Goal: Transaction & Acquisition: Purchase product/service

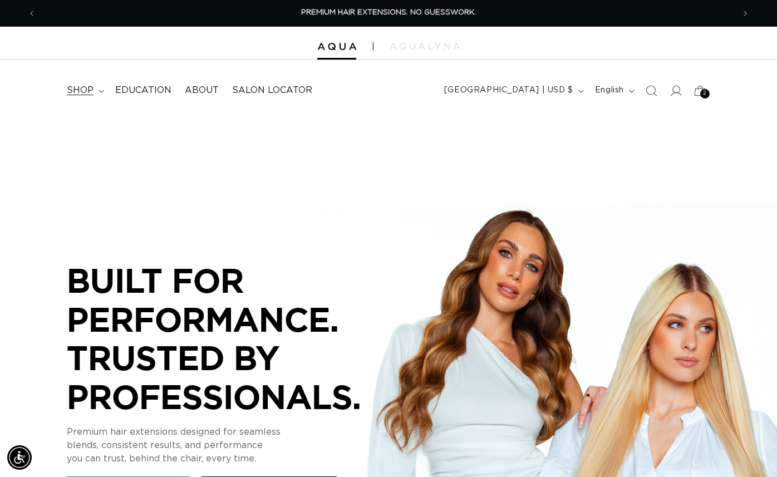
click at [82, 90] on span "shop" at bounding box center [80, 91] width 27 height 12
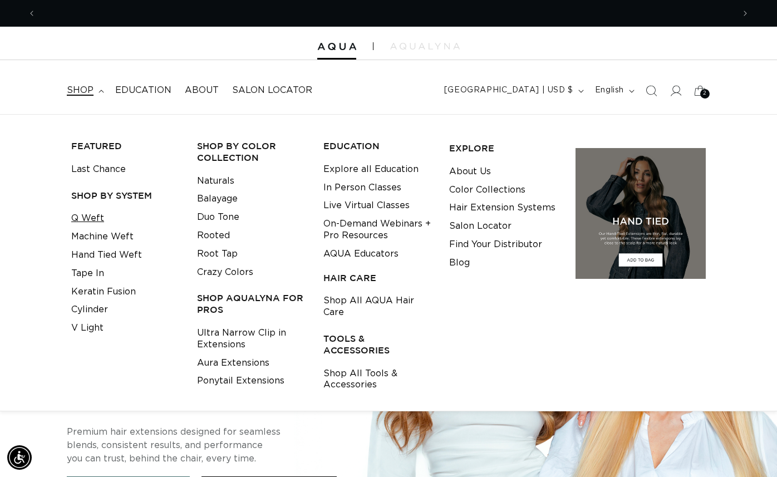
scroll to position [0, 698]
click at [106, 238] on link "Machine Weft" at bounding box center [102, 237] width 62 height 18
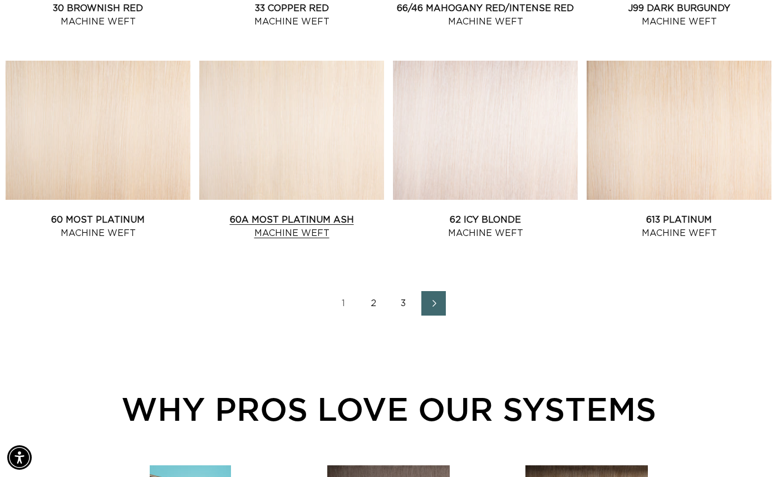
scroll to position [0, 1395]
click at [374, 303] on link "2" at bounding box center [373, 303] width 24 height 24
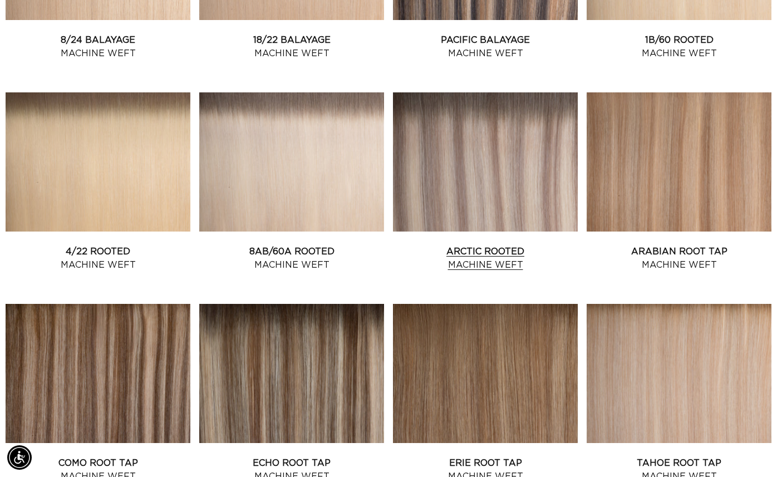
click at [492, 245] on link "Arctic Rooted Machine Weft" at bounding box center [485, 258] width 185 height 27
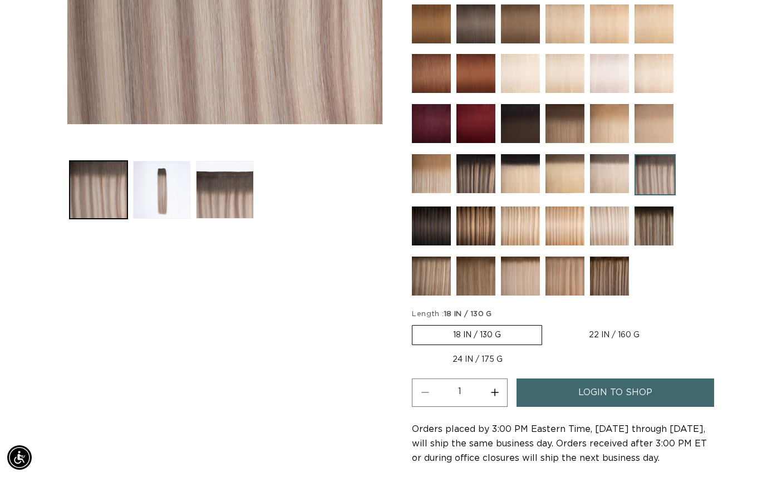
scroll to position [0, 698]
click at [604, 401] on span "login to shop" at bounding box center [615, 392] width 74 height 28
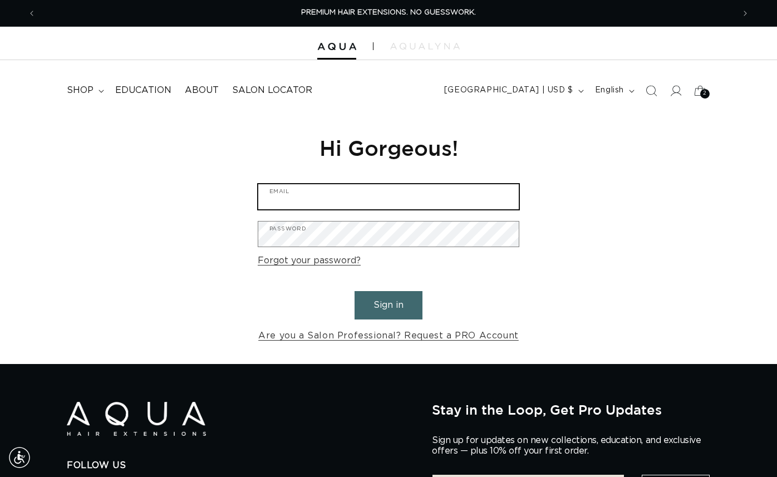
type input "[PERSON_NAME][EMAIL_ADDRESS][DOMAIN_NAME]"
click at [397, 305] on button "Sign in" at bounding box center [388, 305] width 68 height 28
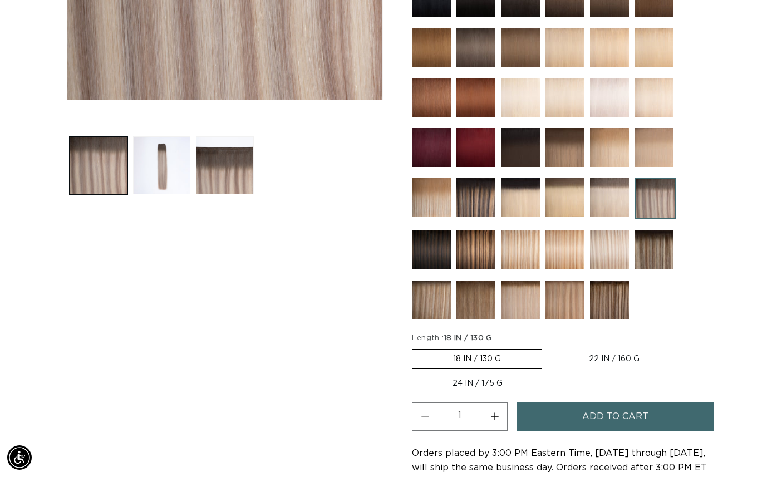
scroll to position [421, 0]
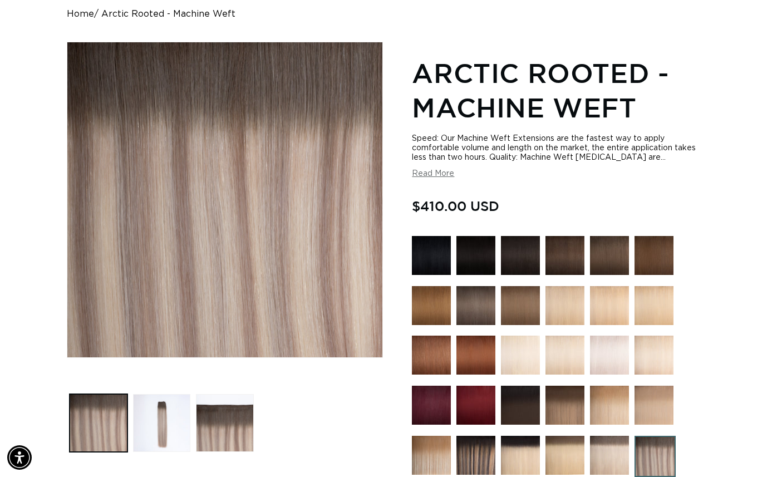
scroll to position [0, 1395]
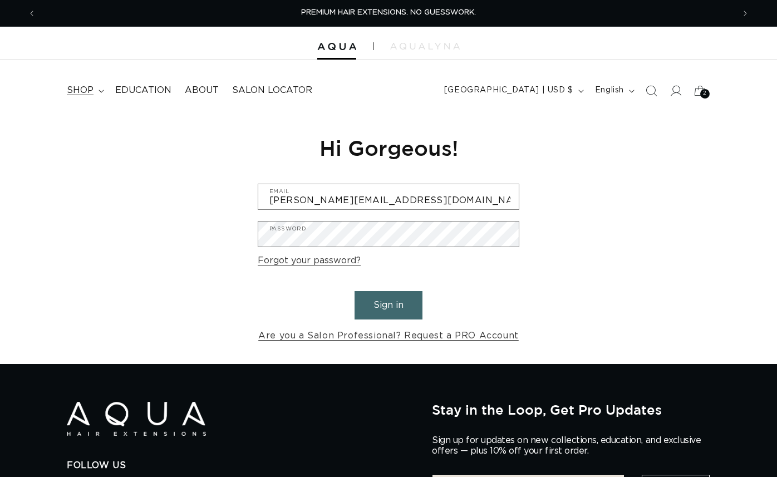
click at [84, 88] on span "shop" at bounding box center [80, 91] width 27 height 12
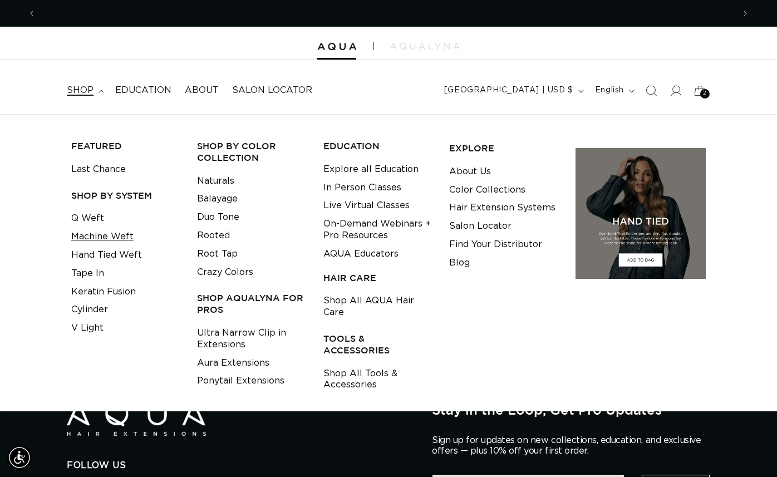
scroll to position [0, 698]
click at [91, 217] on link "Q Weft" at bounding box center [87, 218] width 33 height 18
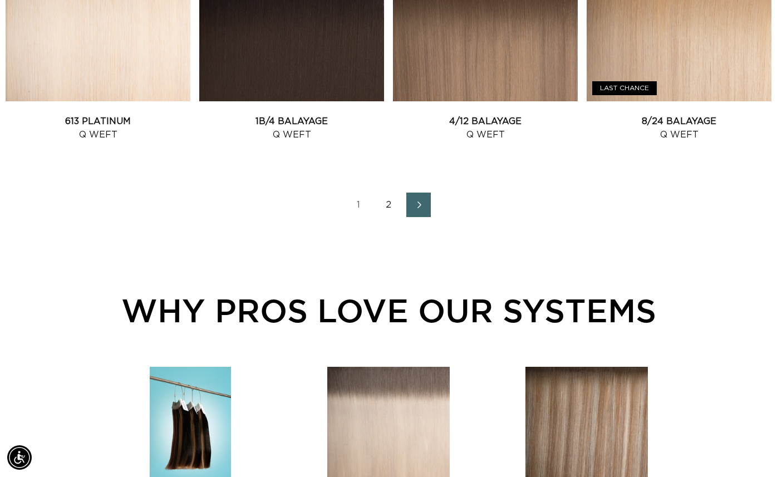
scroll to position [1393, 0]
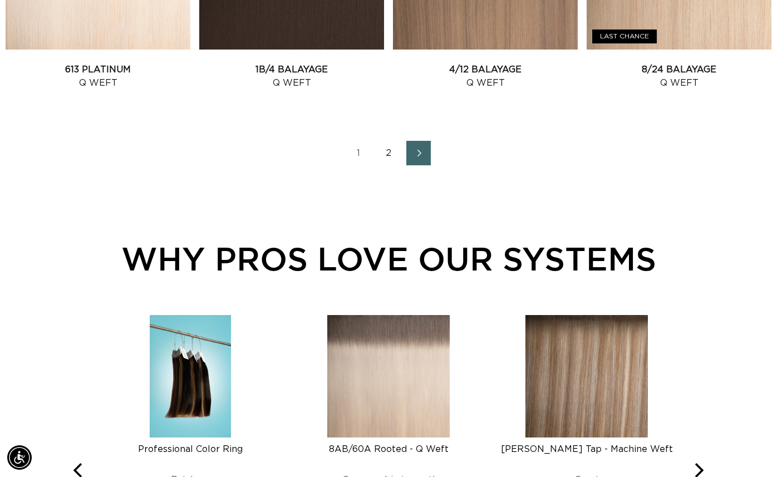
click at [391, 151] on link "2" at bounding box center [388, 153] width 24 height 24
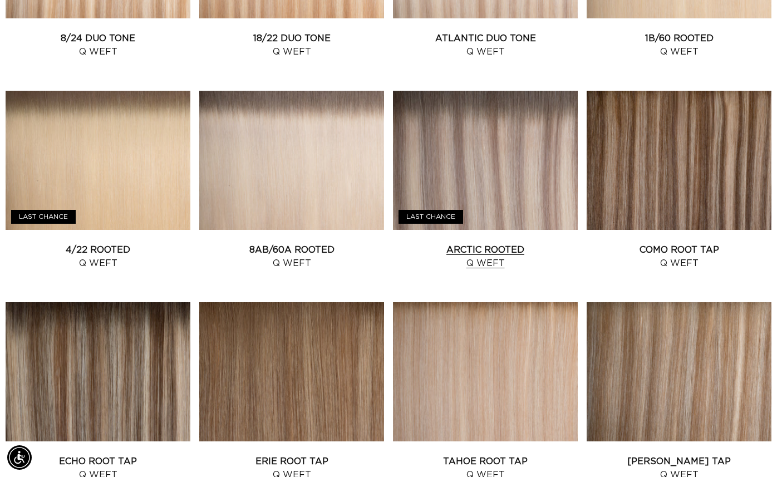
click at [482, 243] on link "Arctic Rooted Q Weft" at bounding box center [485, 256] width 185 height 27
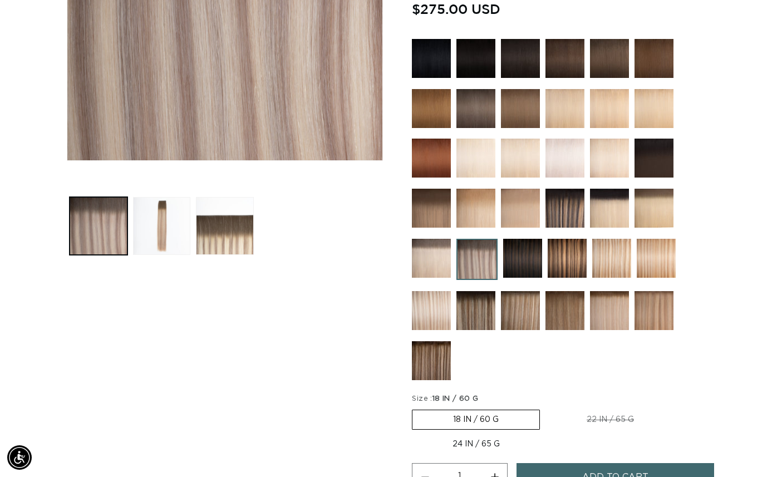
scroll to position [174, 0]
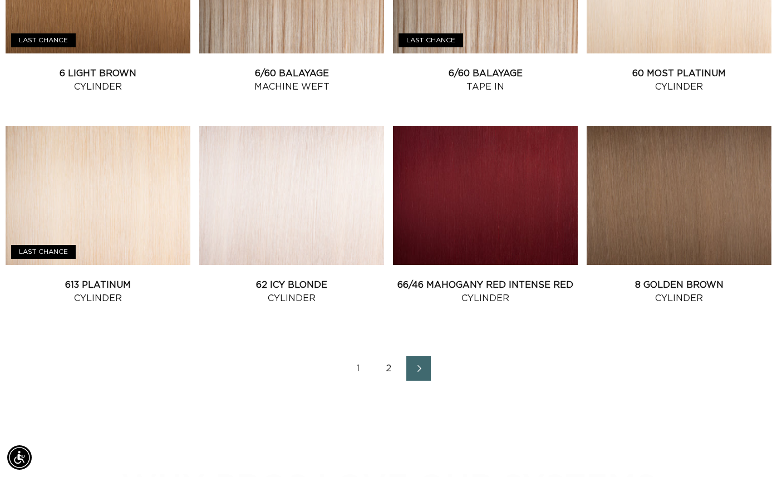
scroll to position [1244, 0]
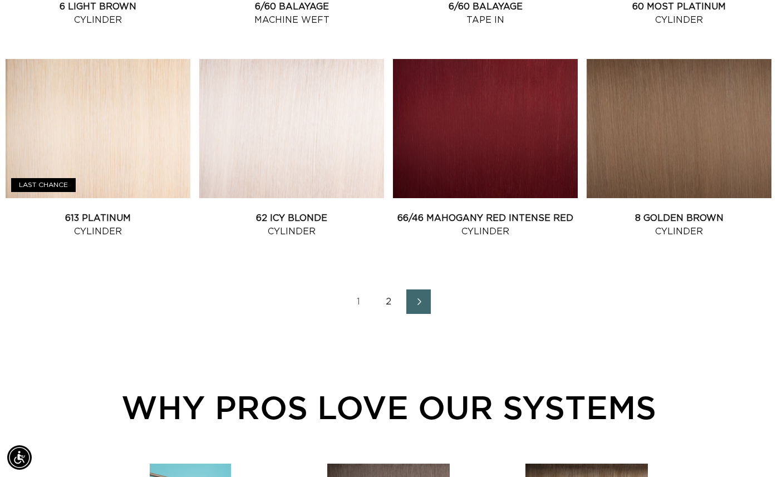
click at [390, 301] on link "2" at bounding box center [388, 301] width 24 height 24
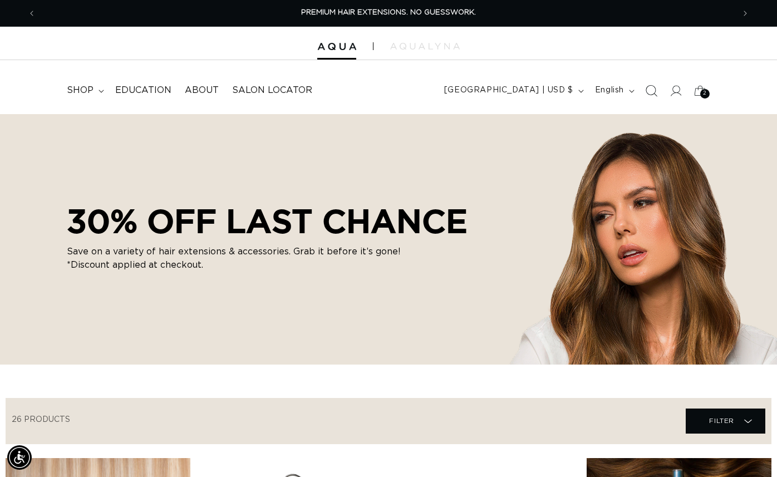
click at [648, 92] on icon "Search" at bounding box center [651, 91] width 12 height 12
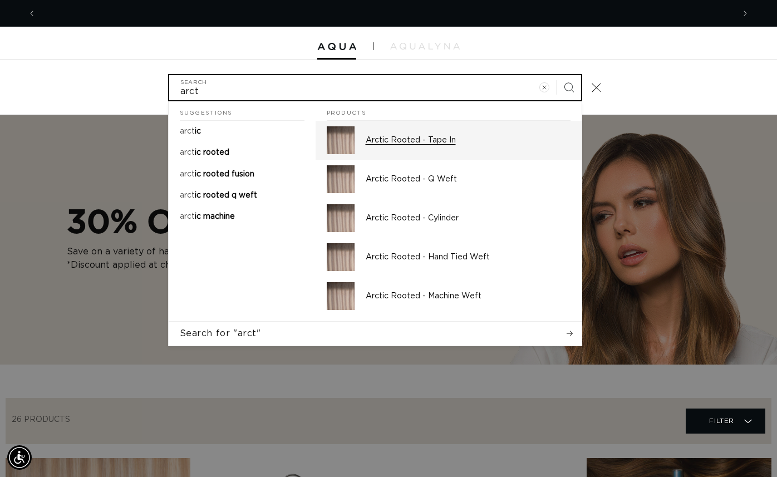
scroll to position [0, 1395]
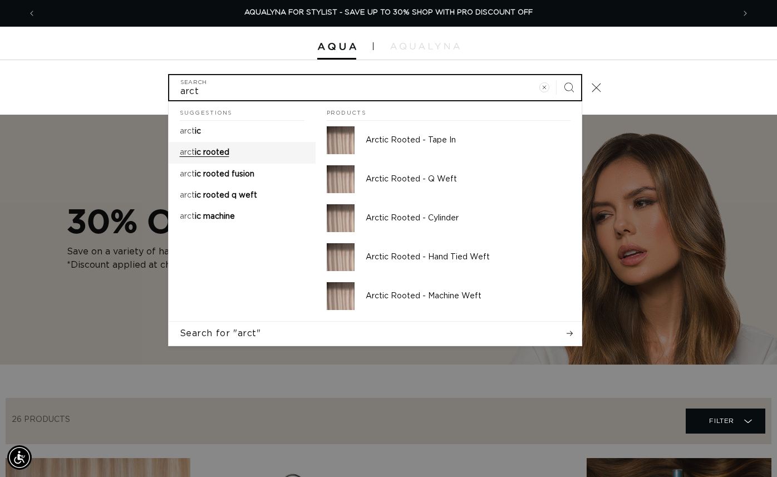
type input "arct"
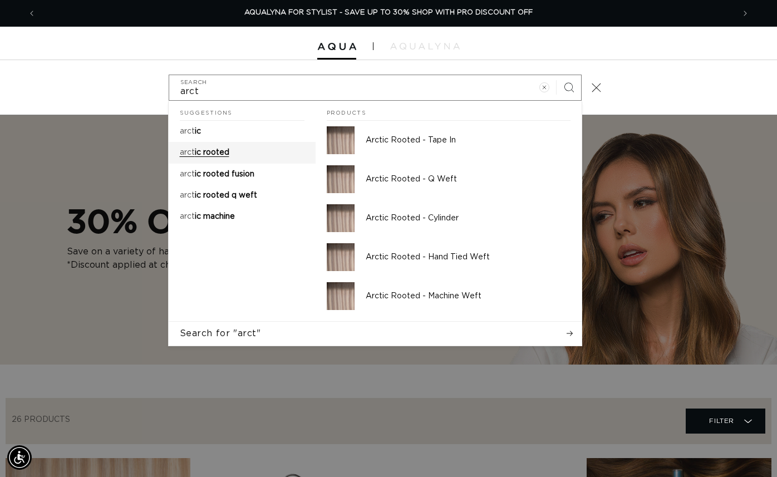
click at [239, 152] on link "arct ic rooted" at bounding box center [242, 152] width 147 height 21
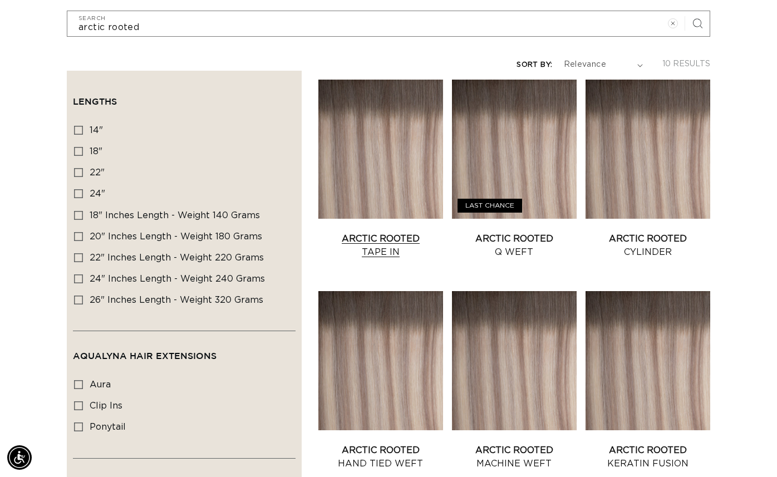
scroll to position [157, 0]
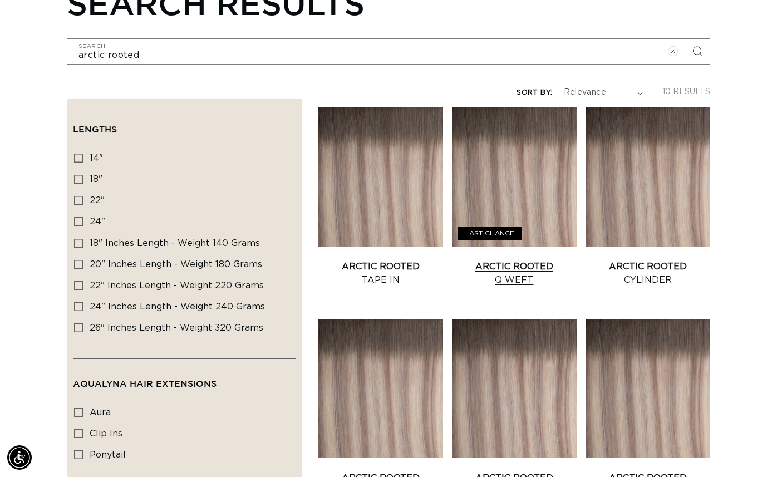
click at [508, 264] on link "Arctic Rooted Q Weft" at bounding box center [514, 273] width 125 height 27
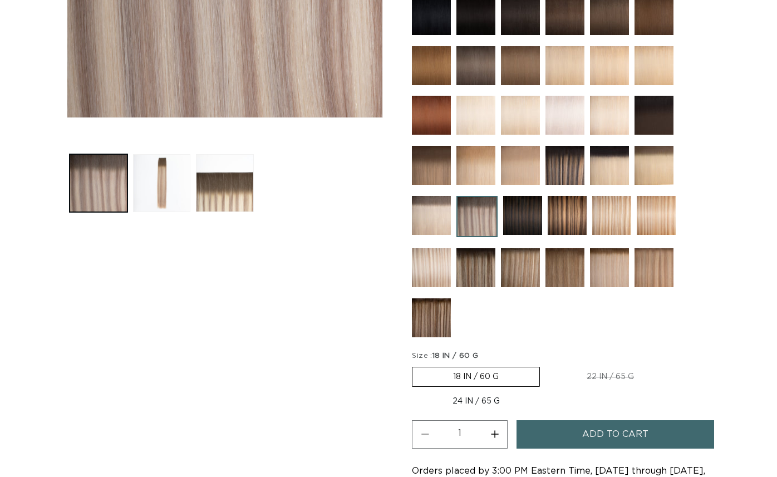
scroll to position [0, 698]
click at [587, 430] on span "Add to cart" at bounding box center [615, 434] width 66 height 28
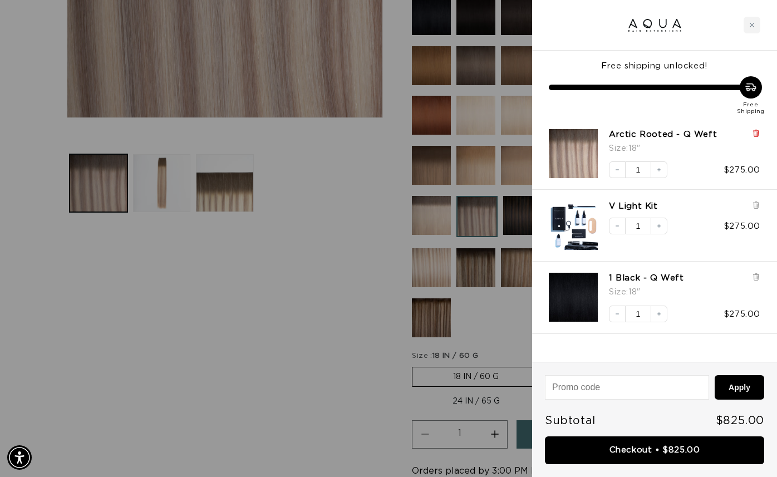
click at [755, 133] on icon at bounding box center [755, 133] width 2 height 6
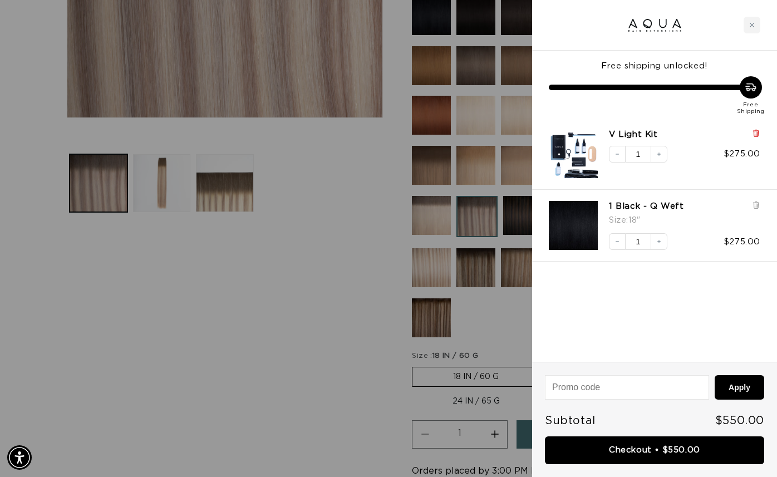
click at [755, 134] on icon at bounding box center [755, 133] width 2 height 6
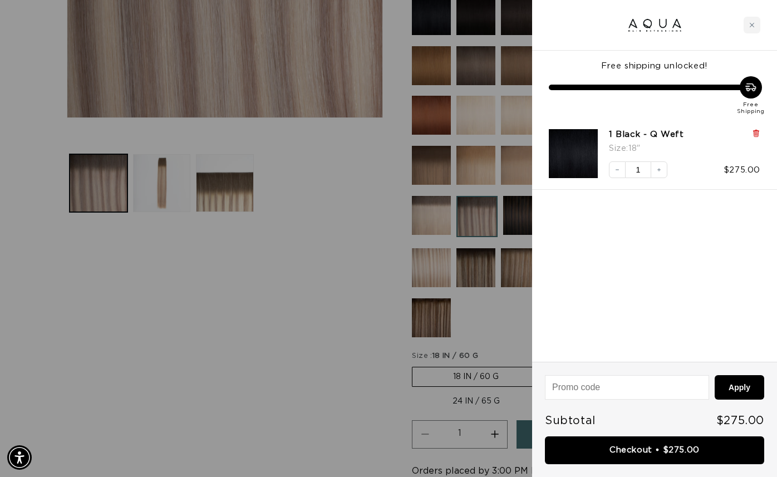
click at [755, 134] on icon at bounding box center [755, 133] width 2 height 6
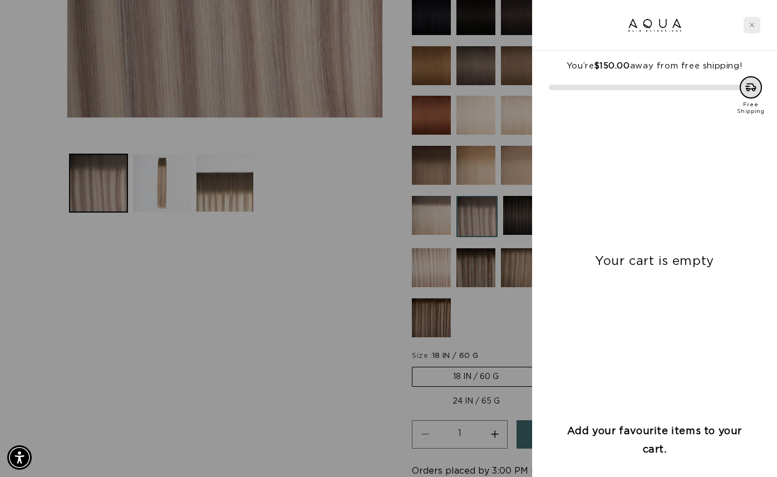
click at [753, 24] on icon "Close cart" at bounding box center [752, 25] width 6 height 6
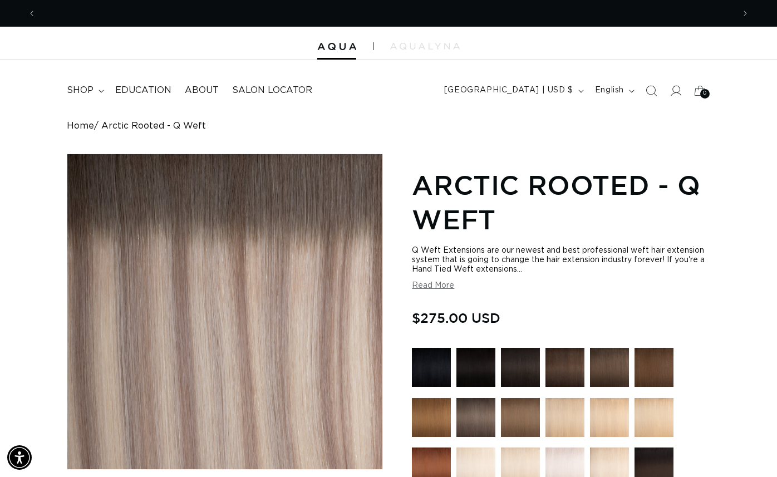
scroll to position [0, 1395]
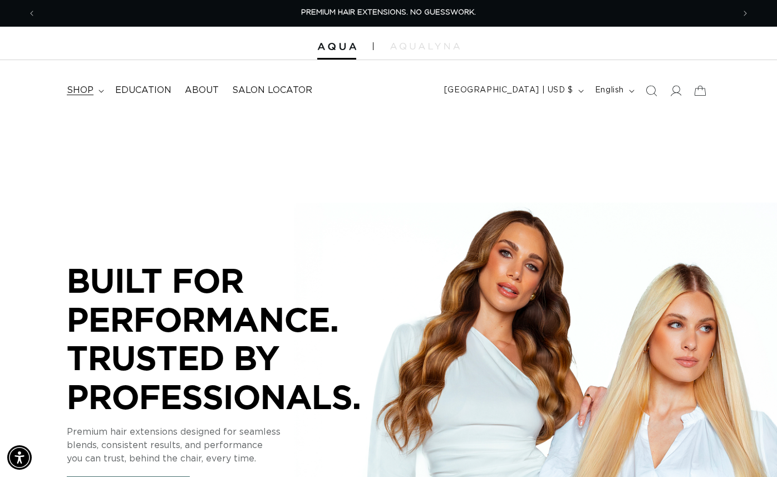
click at [83, 88] on span "shop" at bounding box center [80, 91] width 27 height 12
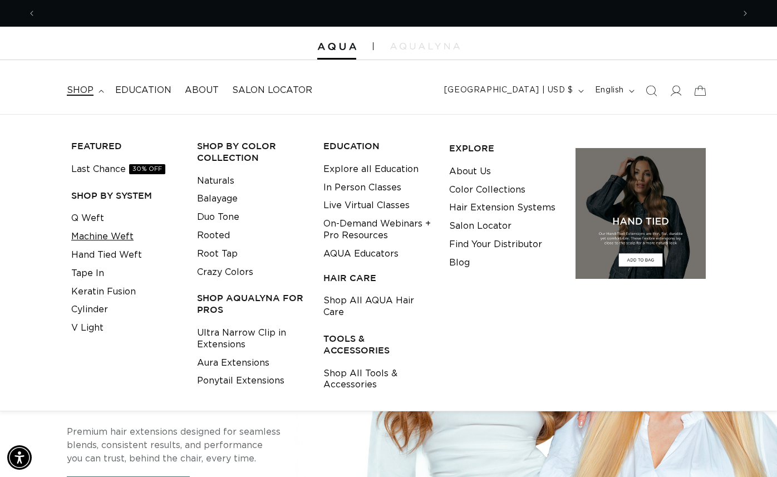
scroll to position [0, 698]
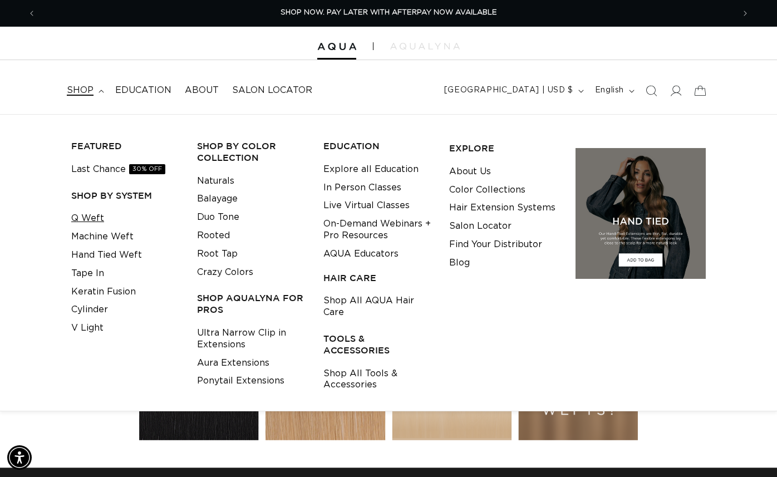
click at [95, 223] on link "Q Weft" at bounding box center [87, 218] width 33 height 18
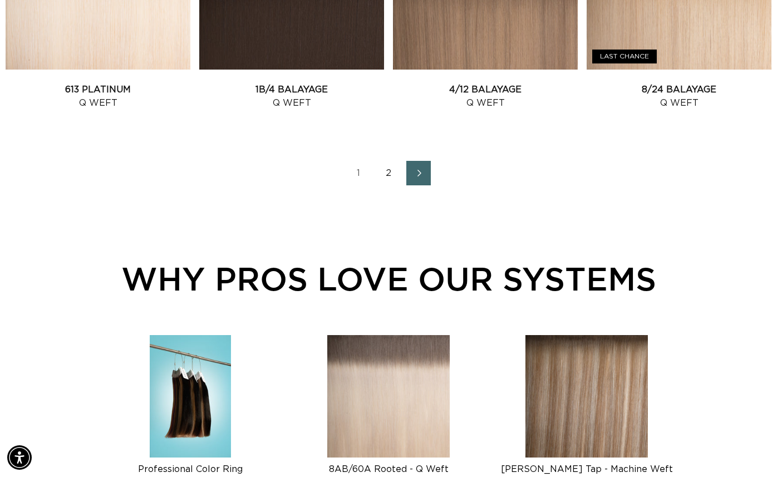
scroll to position [0, 698]
click at [384, 172] on link "2" at bounding box center [388, 173] width 24 height 24
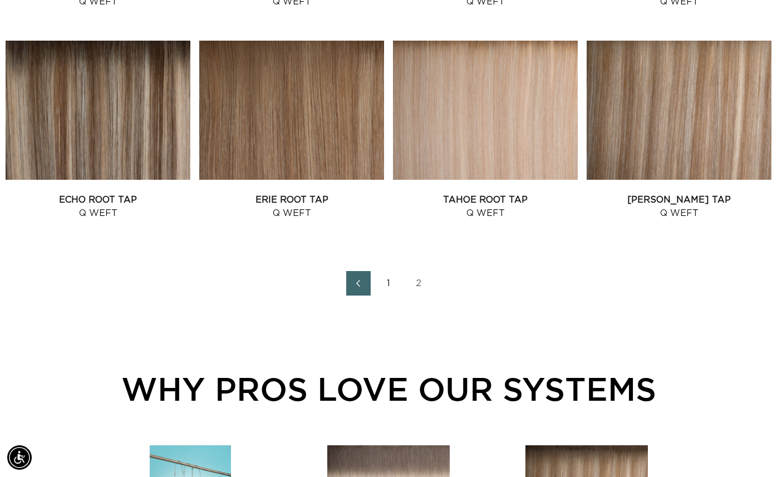
click at [387, 284] on link "1" at bounding box center [388, 283] width 24 height 24
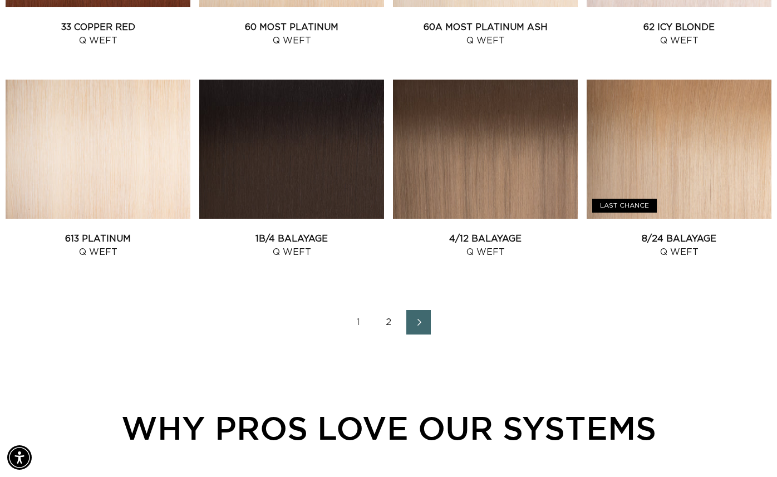
scroll to position [0, 1395]
click at [654, 232] on link "8/24 Balayage Q Weft" at bounding box center [678, 245] width 185 height 27
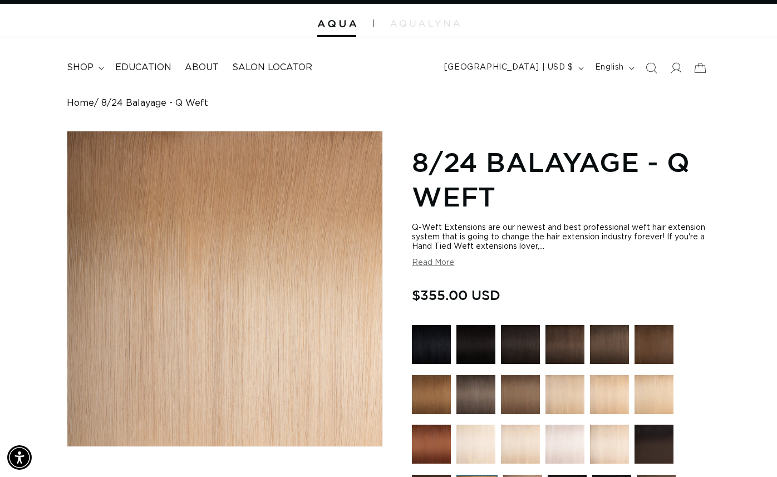
scroll to position [0, 1395]
